Goal: Find specific page/section

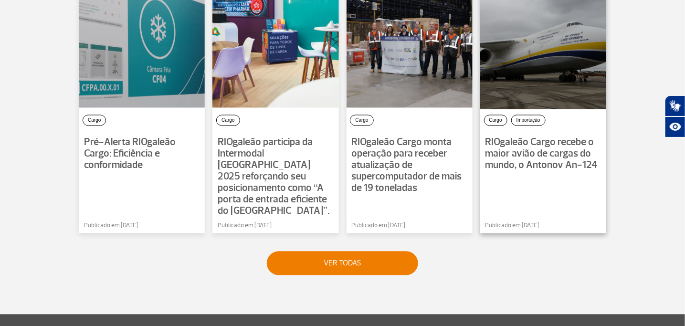
scroll to position [811, 0]
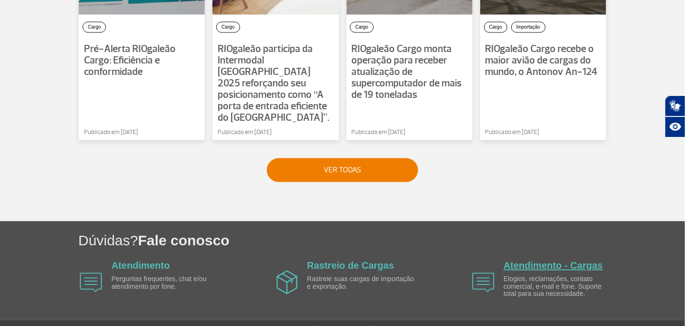
click at [564, 260] on link "Atendimento - Cargas" at bounding box center [553, 265] width 99 height 11
